Goal: Information Seeking & Learning: Check status

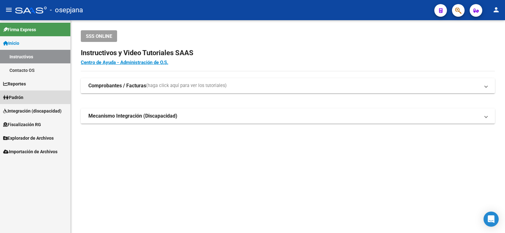
click at [23, 97] on span "Padrón" at bounding box center [13, 97] width 20 height 7
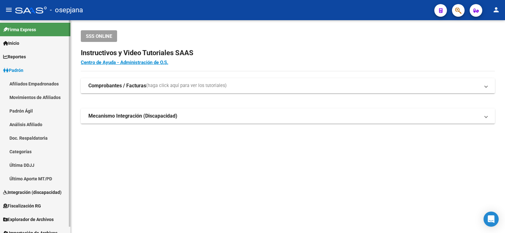
click at [27, 124] on link "Análisis Afiliado" at bounding box center [35, 125] width 70 height 14
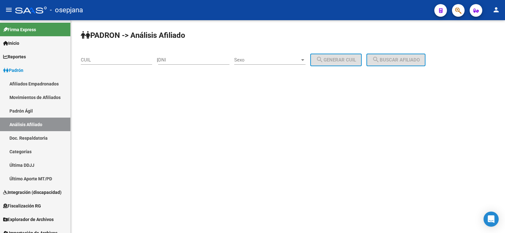
click at [101, 64] on div "CUIL" at bounding box center [116, 58] width 71 height 14
paste input "27-30953919-8"
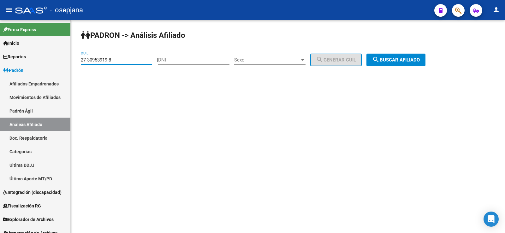
type input "27-30953919-8"
click at [406, 62] on span "search Buscar afiliado" at bounding box center [396, 60] width 48 height 6
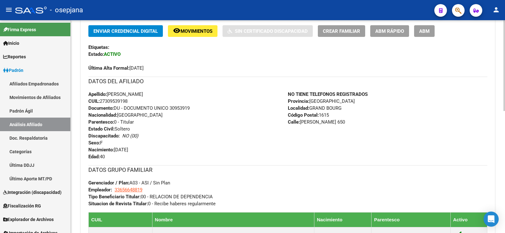
scroll to position [286, 0]
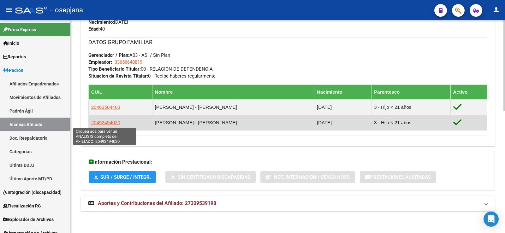
click at [105, 123] on span "20492494020" at bounding box center [105, 122] width 29 height 5
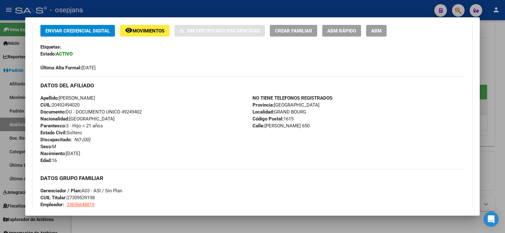
scroll to position [126, 0]
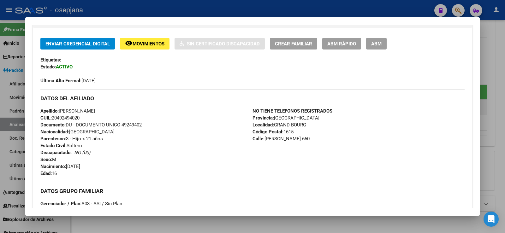
click at [152, 46] on span "Movimientos" at bounding box center [149, 44] width 32 height 6
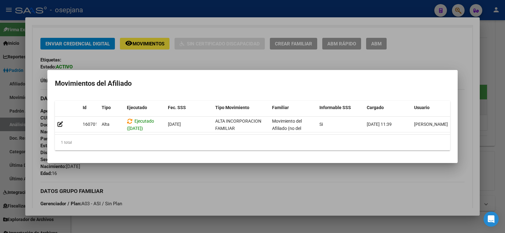
click at [195, 188] on div at bounding box center [252, 116] width 505 height 233
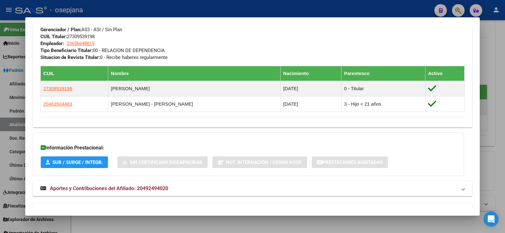
scroll to position [318, 0]
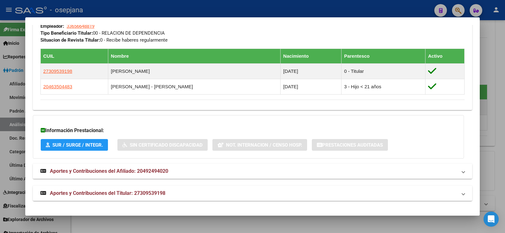
click at [504, 71] on div at bounding box center [252, 116] width 505 height 233
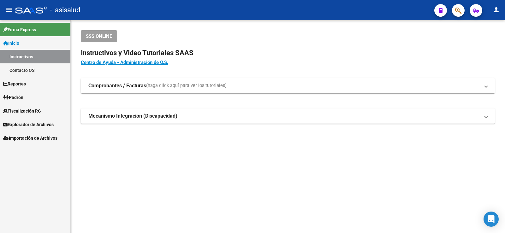
click at [23, 97] on span "Padrón" at bounding box center [13, 97] width 20 height 7
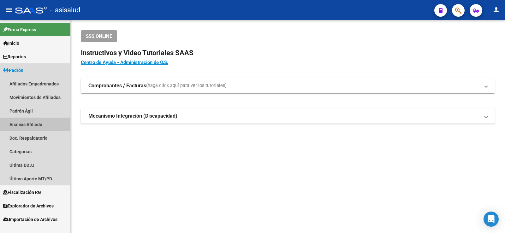
click at [33, 127] on link "Análisis Afiliado" at bounding box center [35, 125] width 70 height 14
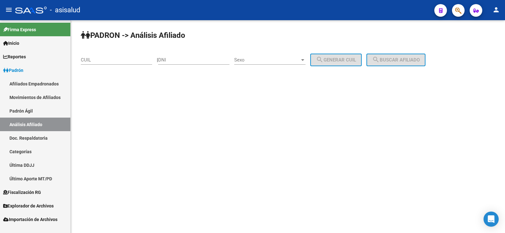
click at [98, 61] on input "CUIL" at bounding box center [116, 60] width 71 height 6
paste input "27-22522913-4"
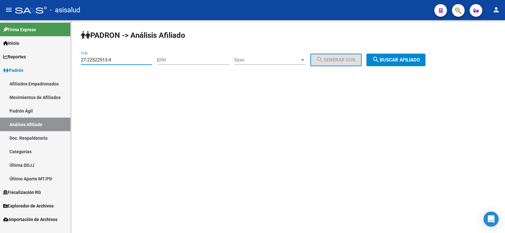
type input "27-22522913-4"
click at [402, 64] on button "search Buscar afiliado" at bounding box center [396, 60] width 59 height 13
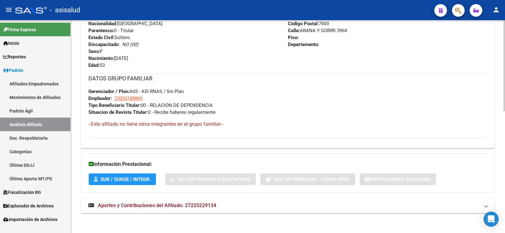
scroll to position [285, 0]
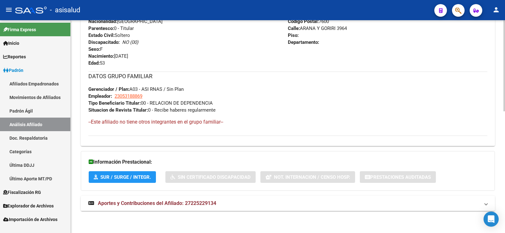
click at [149, 206] on span "Aportes y Contribuciones del Afiliado: 27225229134" at bounding box center [157, 204] width 118 height 6
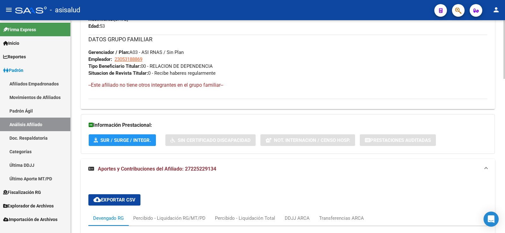
scroll to position [479, 0]
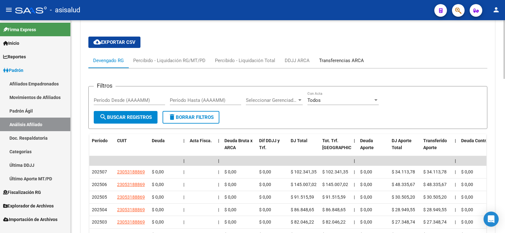
click at [349, 61] on div "Transferencias ARCA" at bounding box center [341, 60] width 45 height 7
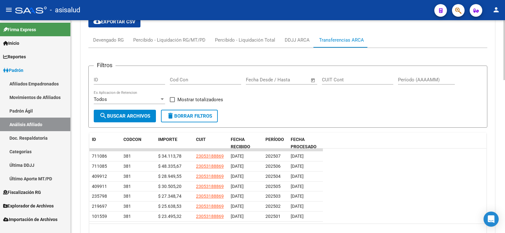
scroll to position [511, 0]
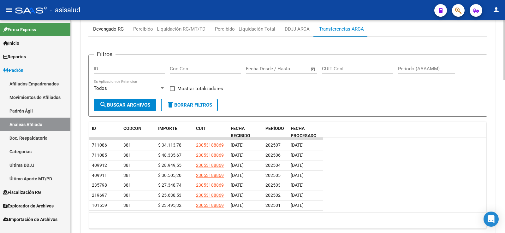
click at [119, 31] on div "Devengado RG" at bounding box center [108, 29] width 31 height 7
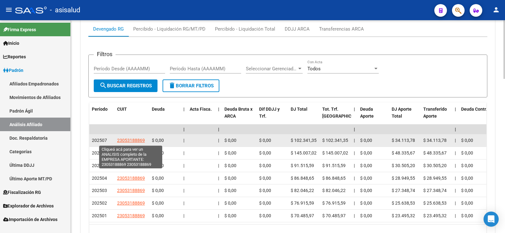
click at [136, 140] on span "23053188869" at bounding box center [131, 140] width 28 height 5
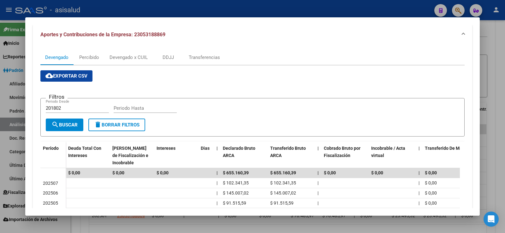
scroll to position [63, 0]
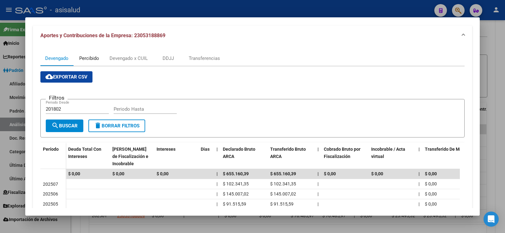
click at [89, 61] on div "Percibido" at bounding box center [89, 58] width 20 height 7
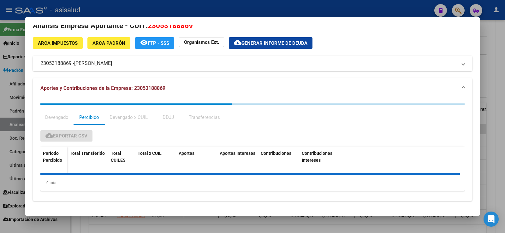
scroll to position [0, 0]
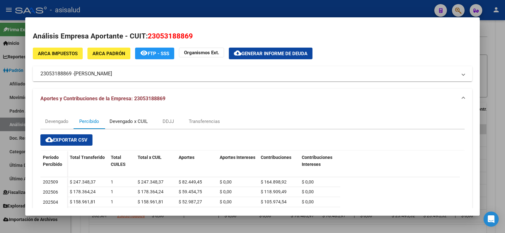
click at [134, 124] on div "Devengado x CUIL" at bounding box center [129, 121] width 38 height 7
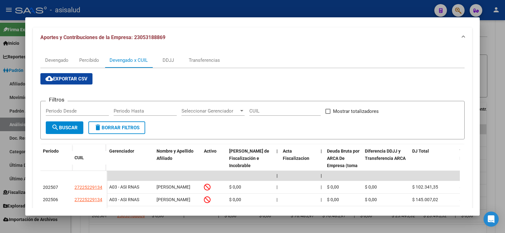
scroll to position [47, 0]
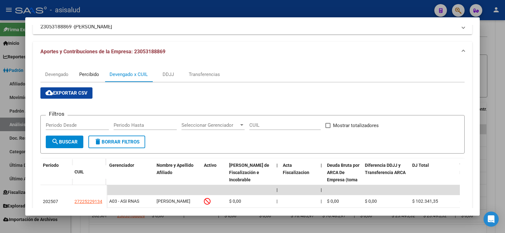
click at [85, 73] on div "Percibido" at bounding box center [89, 74] width 20 height 7
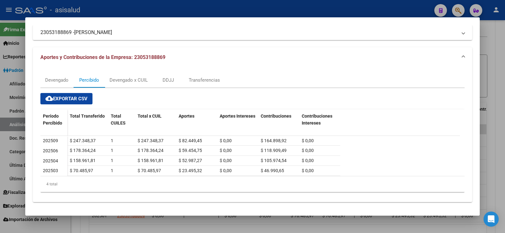
scroll to position [42, 0]
